Goal: Find specific page/section: Find specific page/section

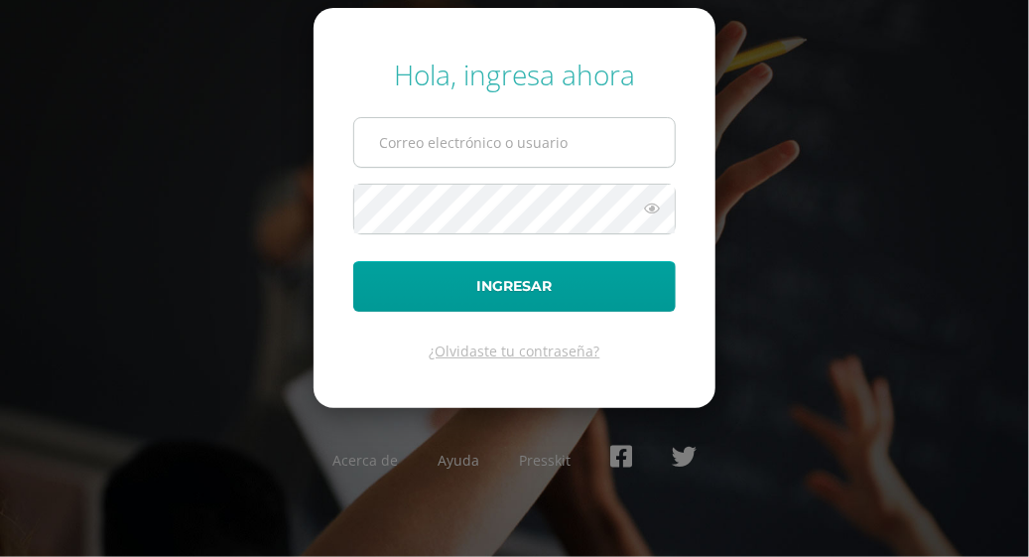
click at [484, 144] on input "text" at bounding box center [514, 142] width 320 height 49
type input "javier_alvarez@donbosco.edu.gt"
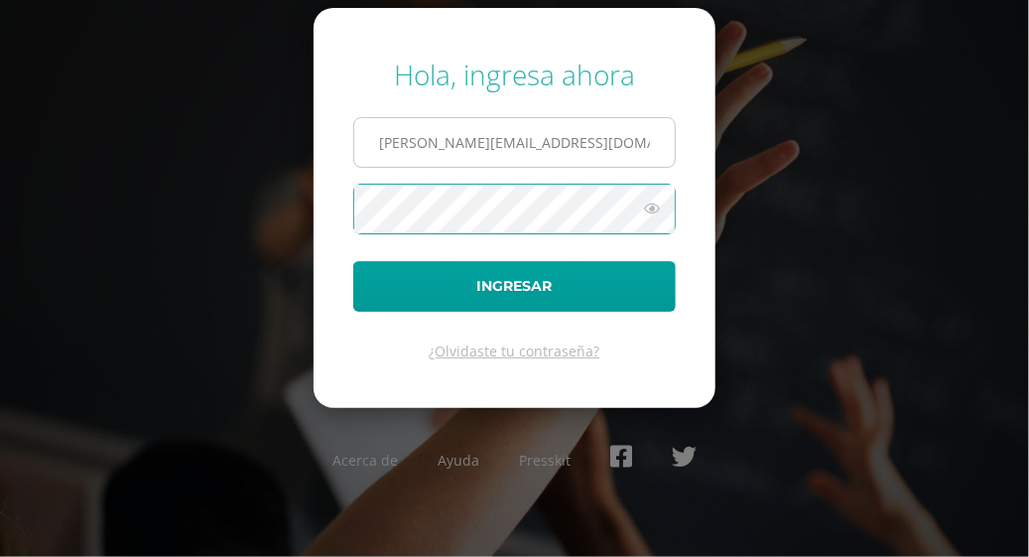
click at [353, 261] on button "Ingresar" at bounding box center [514, 286] width 322 height 51
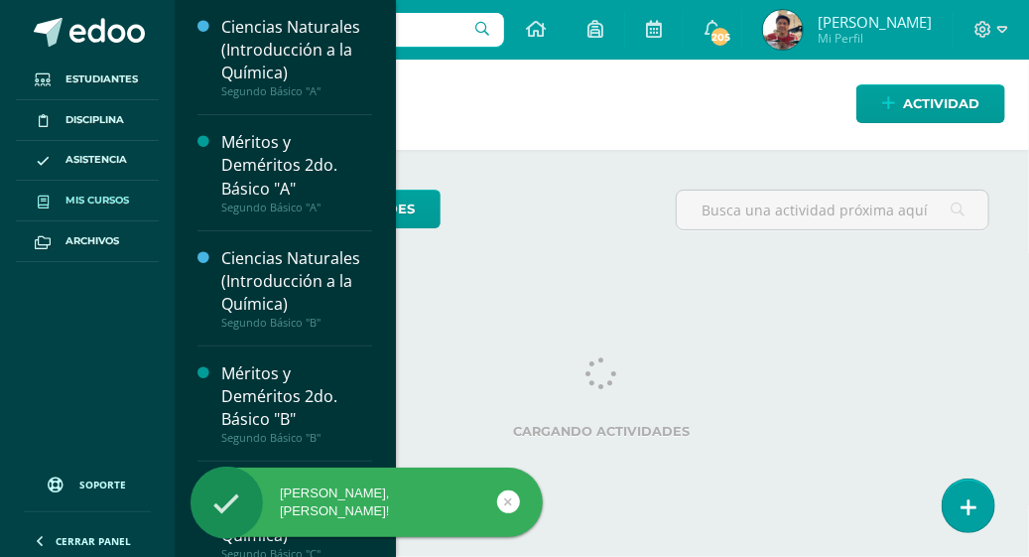
click at [89, 197] on span "Mis cursos" at bounding box center [96, 200] width 63 height 16
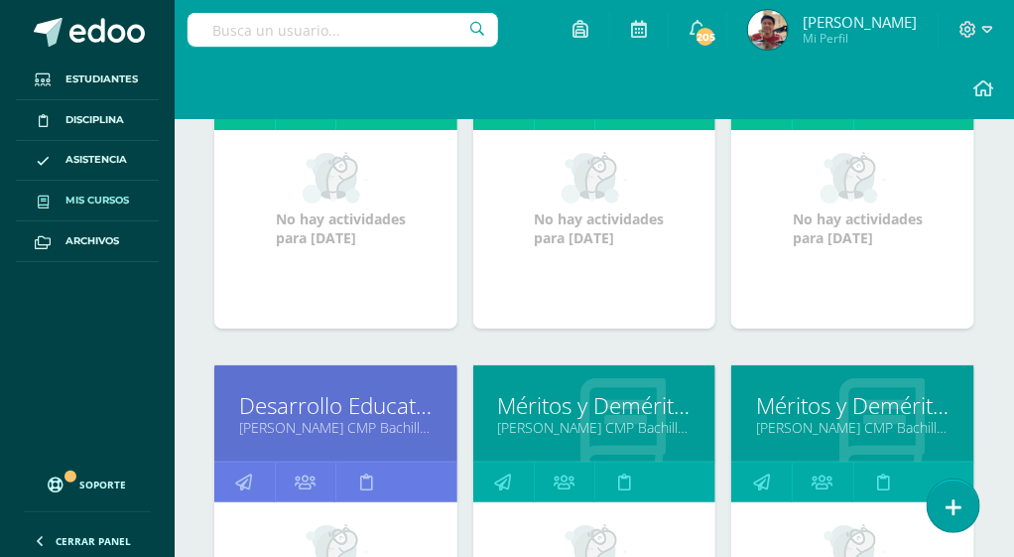
scroll to position [1943, 0]
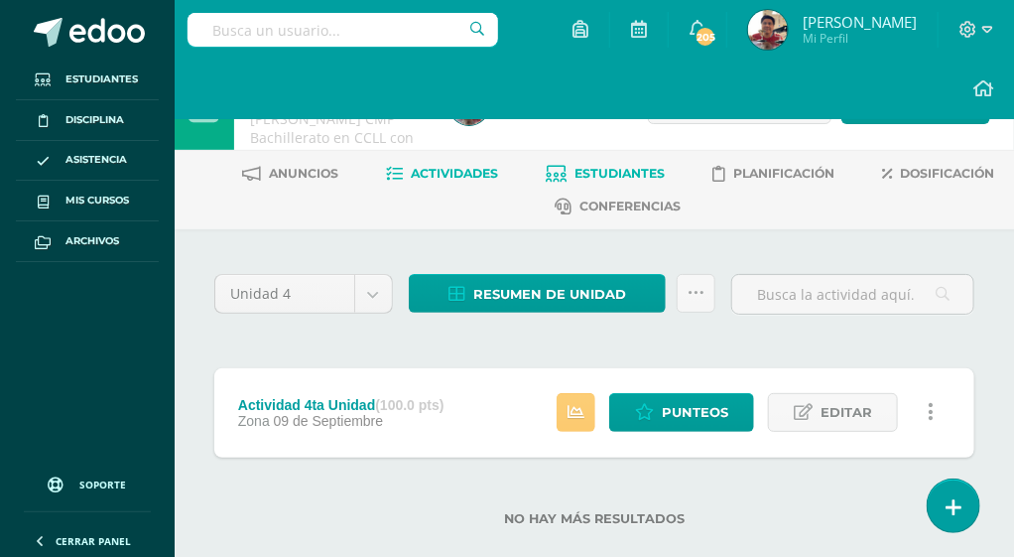
click at [619, 169] on span "Estudiantes" at bounding box center [619, 173] width 90 height 15
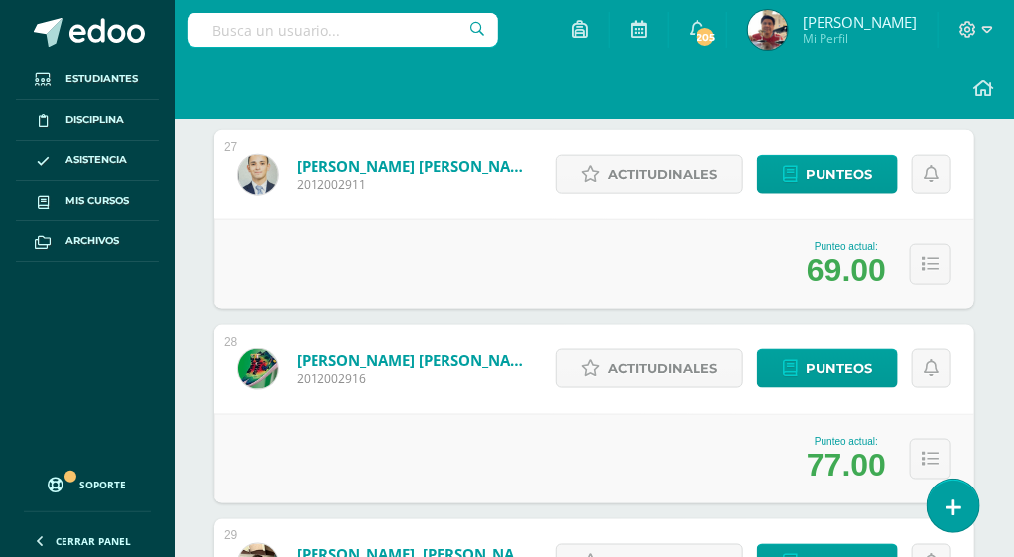
scroll to position [5490, 0]
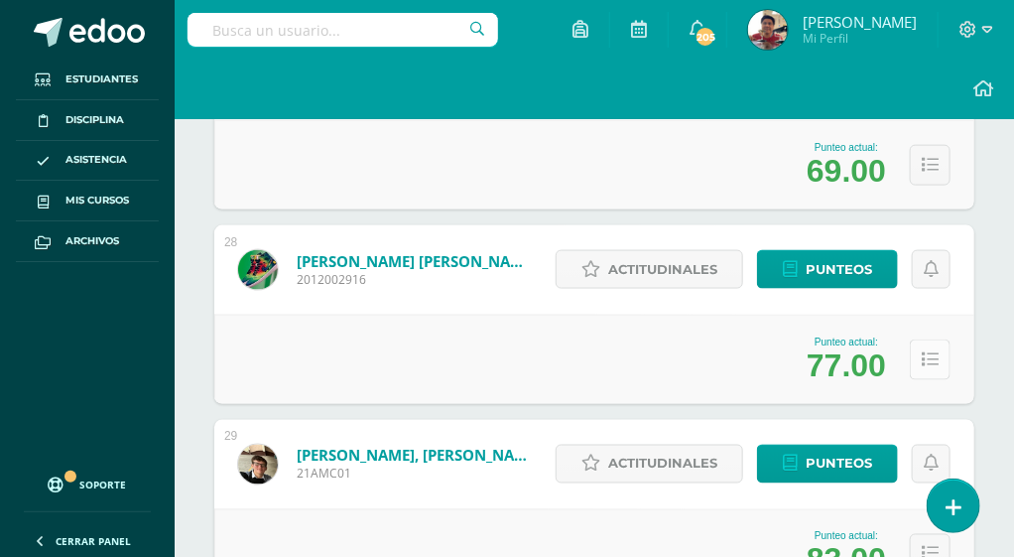
click at [942, 347] on button at bounding box center [930, 359] width 41 height 41
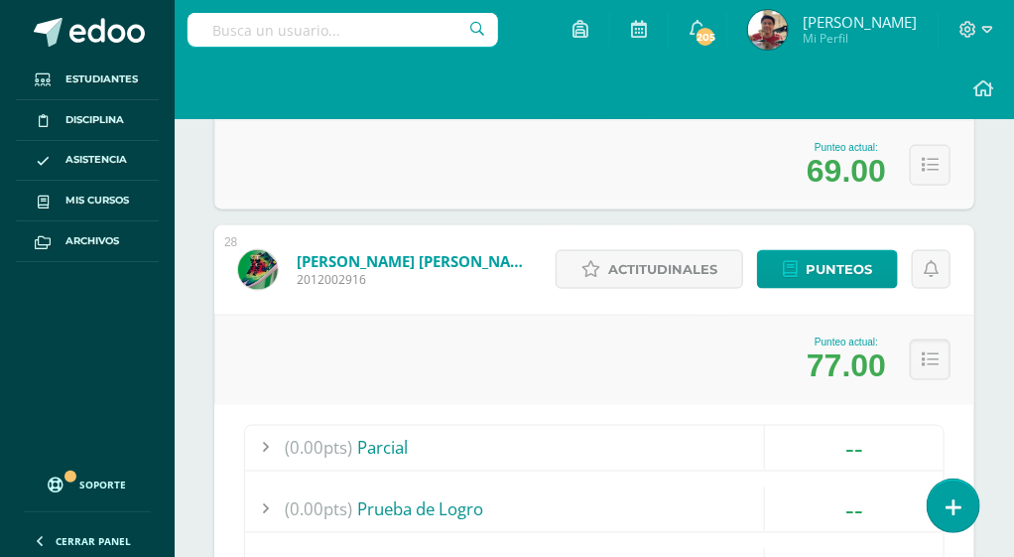
scroll to position [5787, 0]
